Goal: Transaction & Acquisition: Download file/media

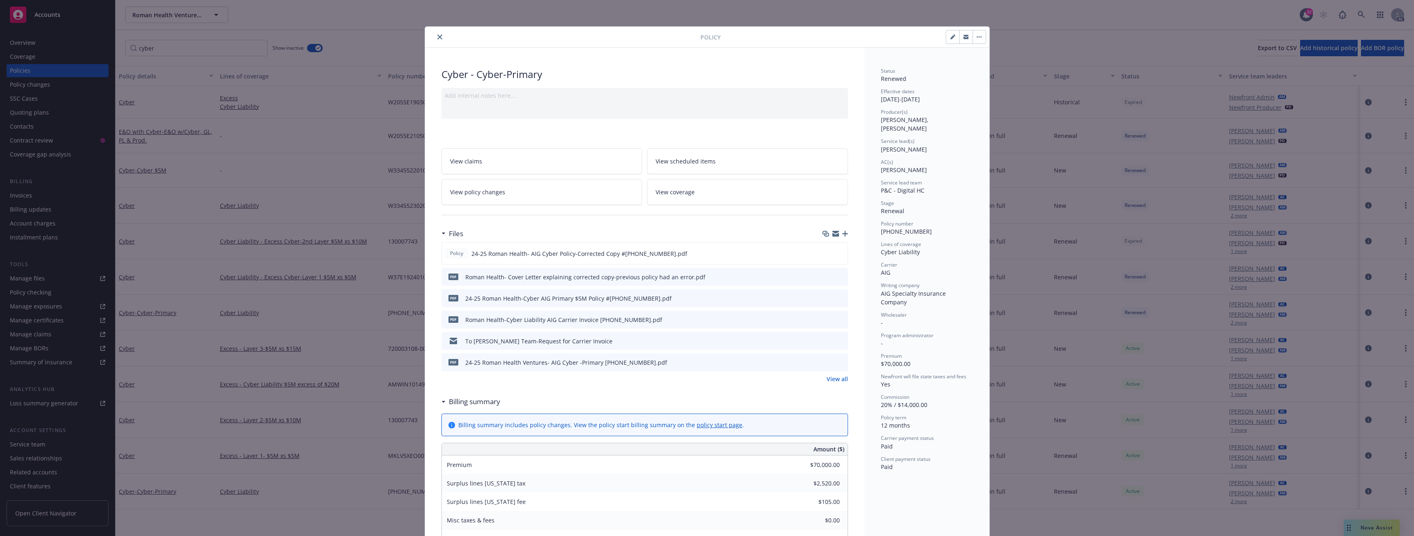
click at [435, 37] on button "close" at bounding box center [440, 37] width 10 height 10
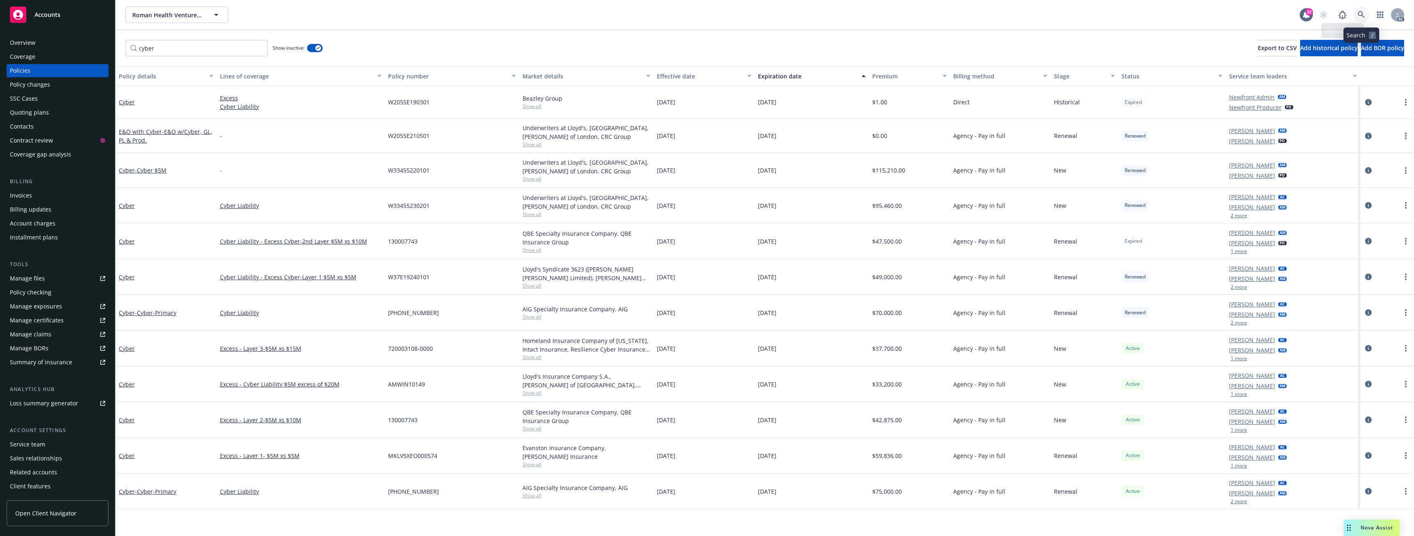
click at [1362, 14] on icon at bounding box center [1360, 14] width 7 height 7
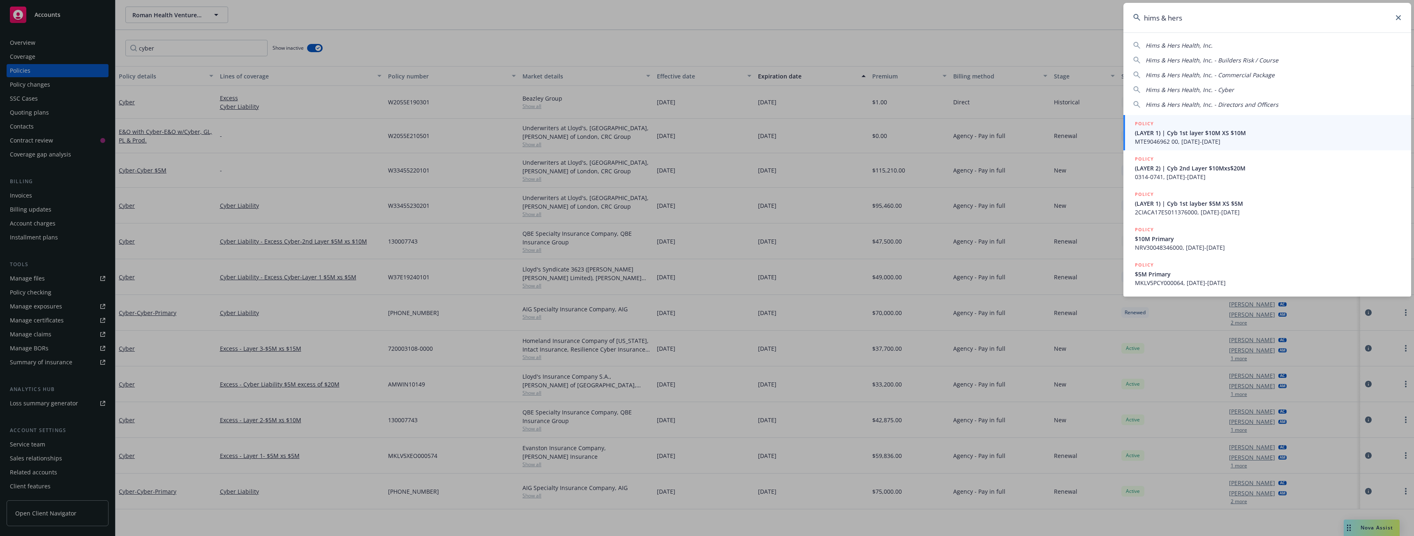
click at [1189, 50] on div "Hims & Hers Health, Inc. Hims & Hers Health, Inc. - Builders Risk / Course Hims…" at bounding box center [1267, 73] width 288 height 71
click at [1179, 43] on span "Hims & Hers Health, Inc." at bounding box center [1178, 46] width 67 height 8
type input "Hims & Hers Health, Inc."
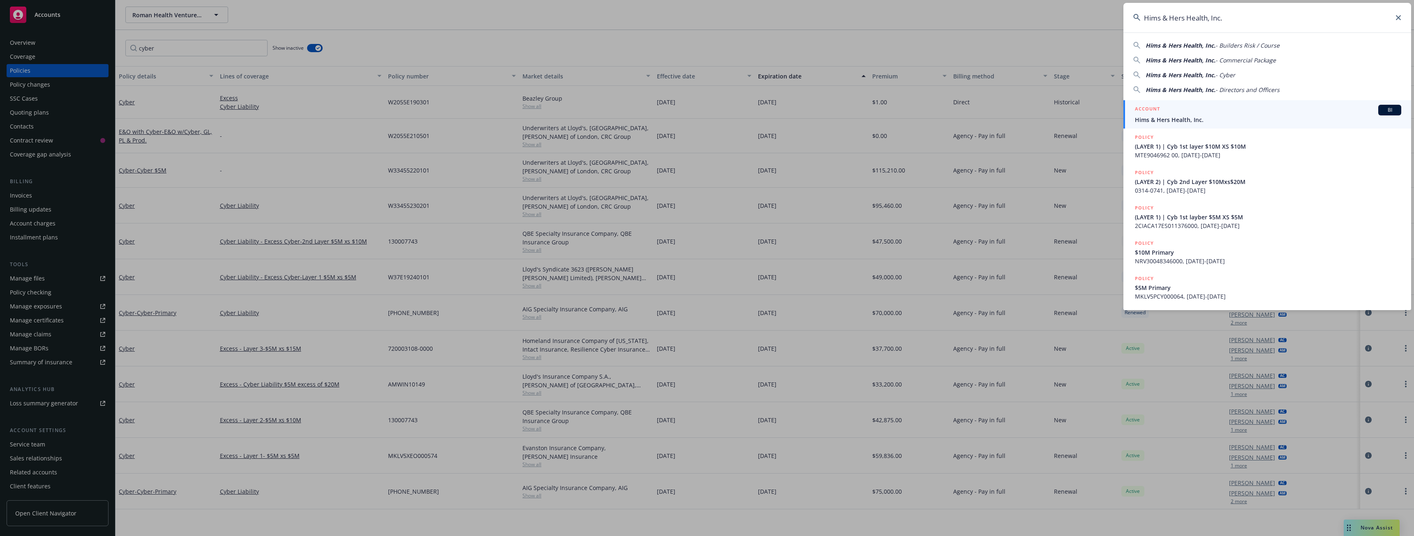
click at [1187, 114] on div "ACCOUNT BI" at bounding box center [1268, 110] width 266 height 11
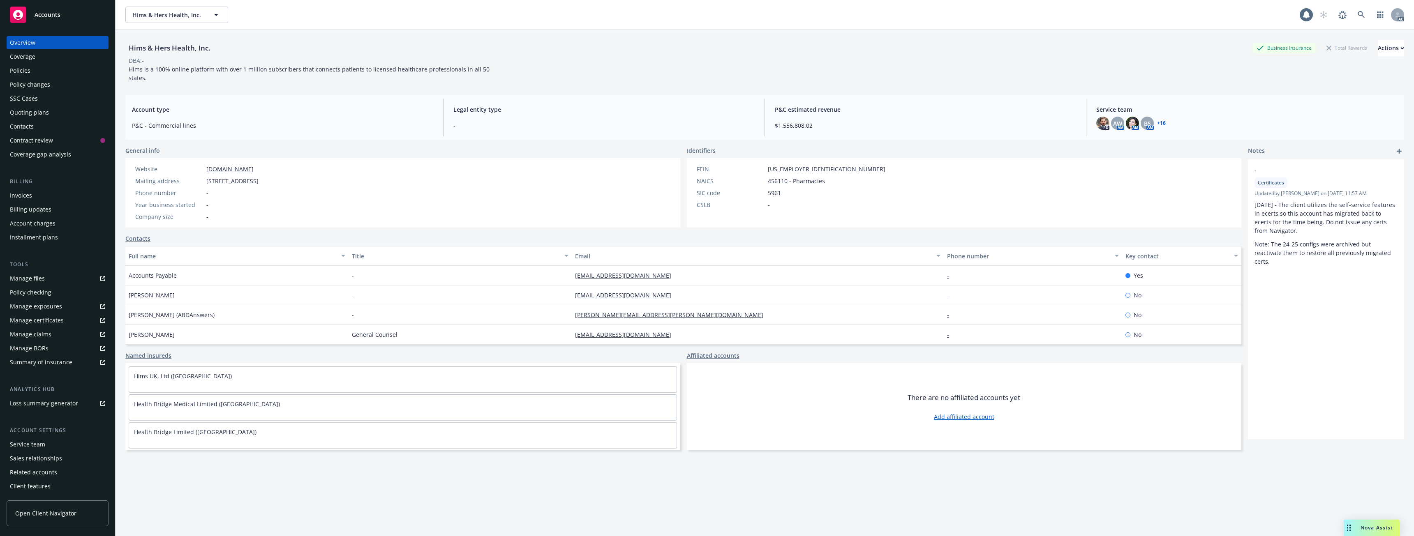
click at [32, 72] on div "Policies" at bounding box center [57, 70] width 95 height 13
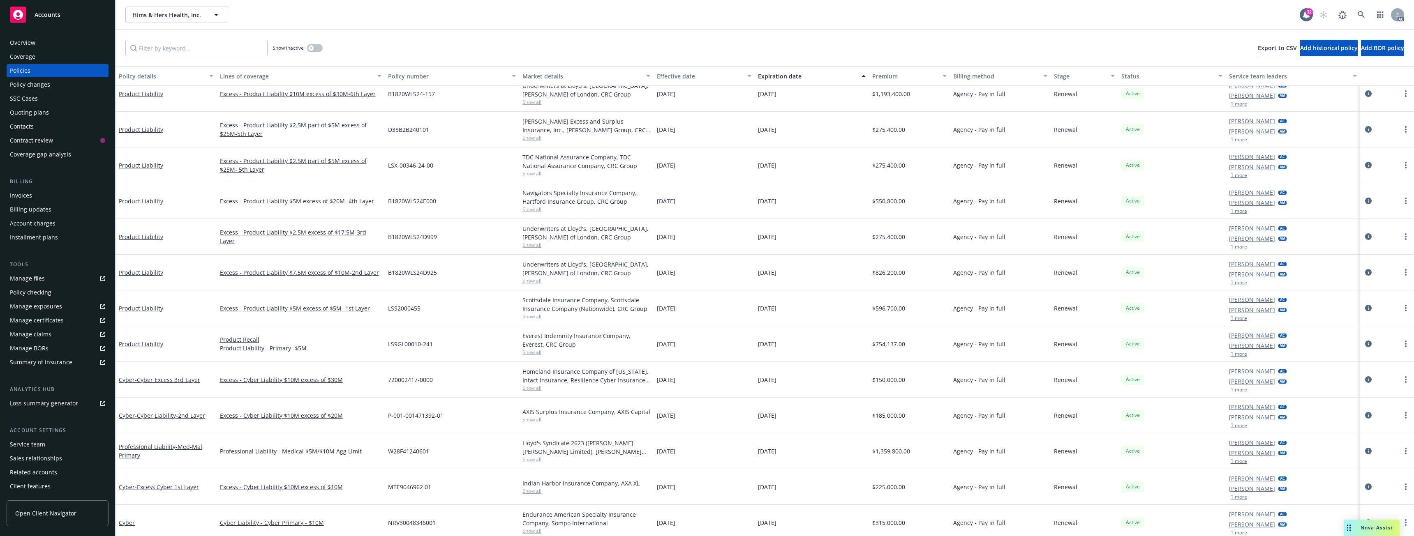
scroll to position [82, 0]
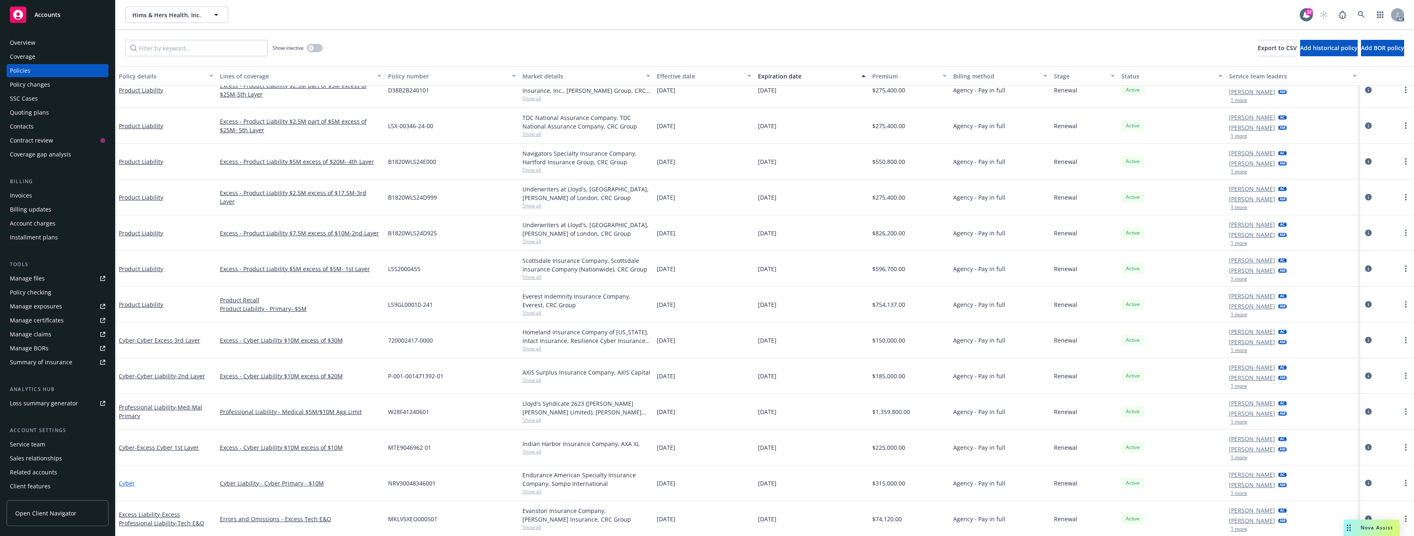
click at [127, 483] on link "Cyber" at bounding box center [127, 484] width 16 height 8
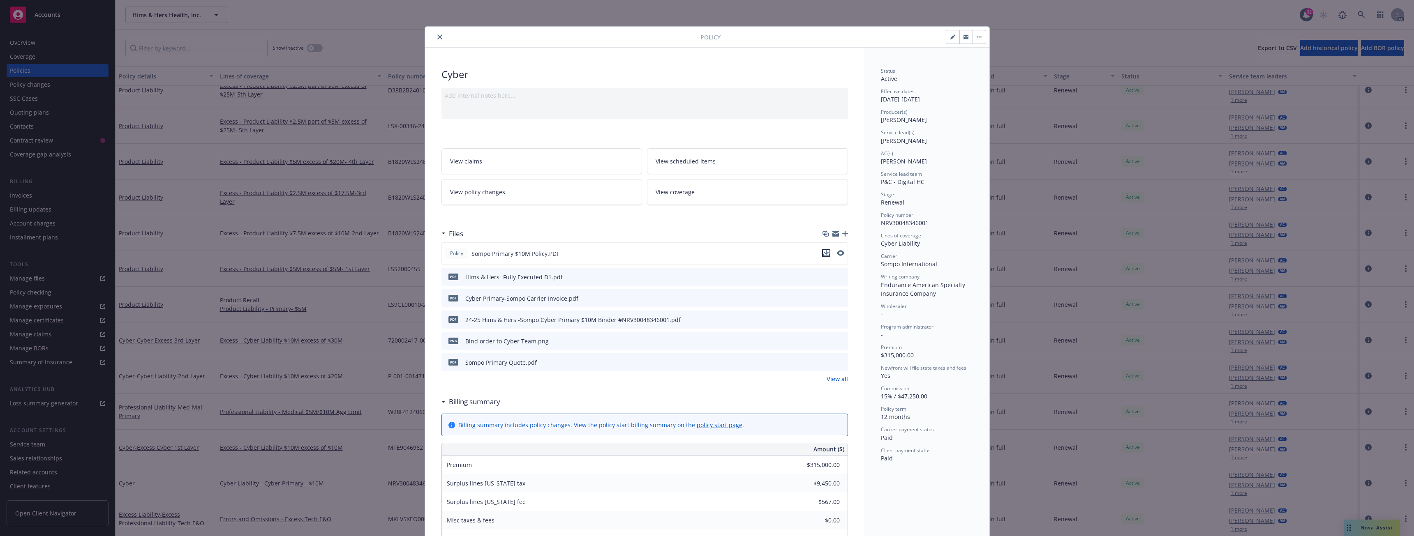
click at [825, 255] on icon "download file" at bounding box center [826, 253] width 7 height 7
